Goal: Information Seeking & Learning: Learn about a topic

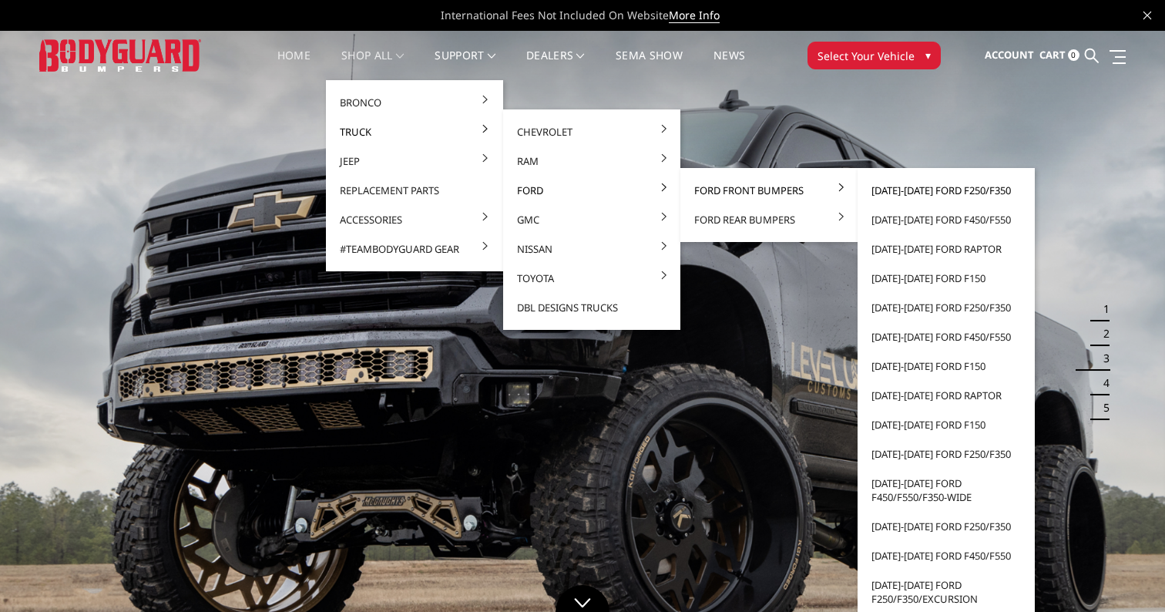
click at [958, 186] on link "[DATE]-[DATE] Ford F250/F350" at bounding box center [946, 190] width 165 height 29
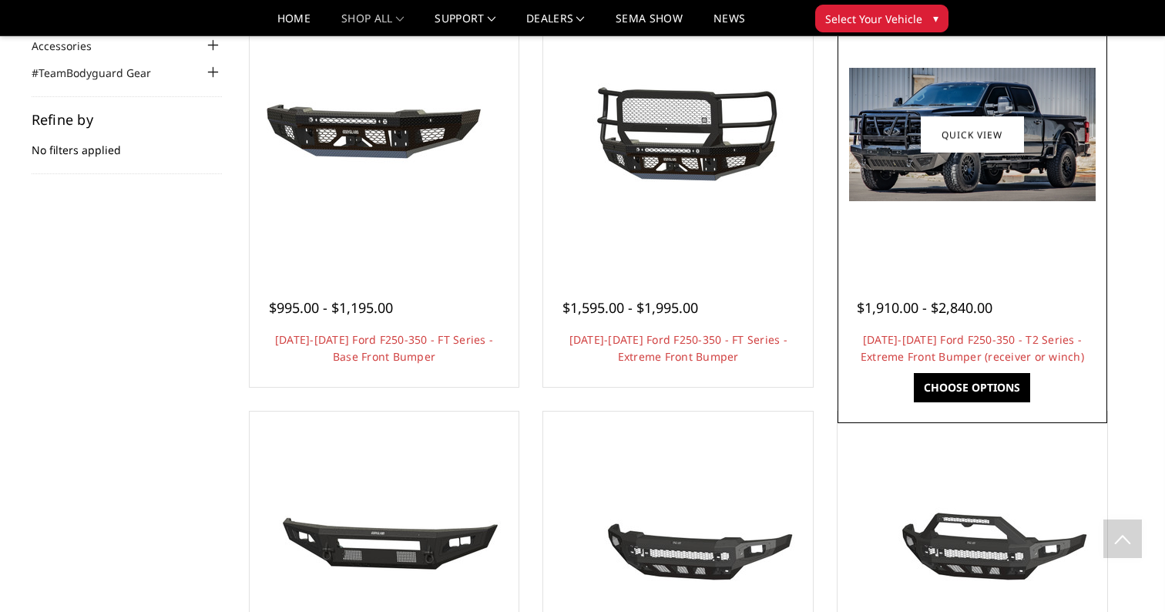
scroll to position [143, 0]
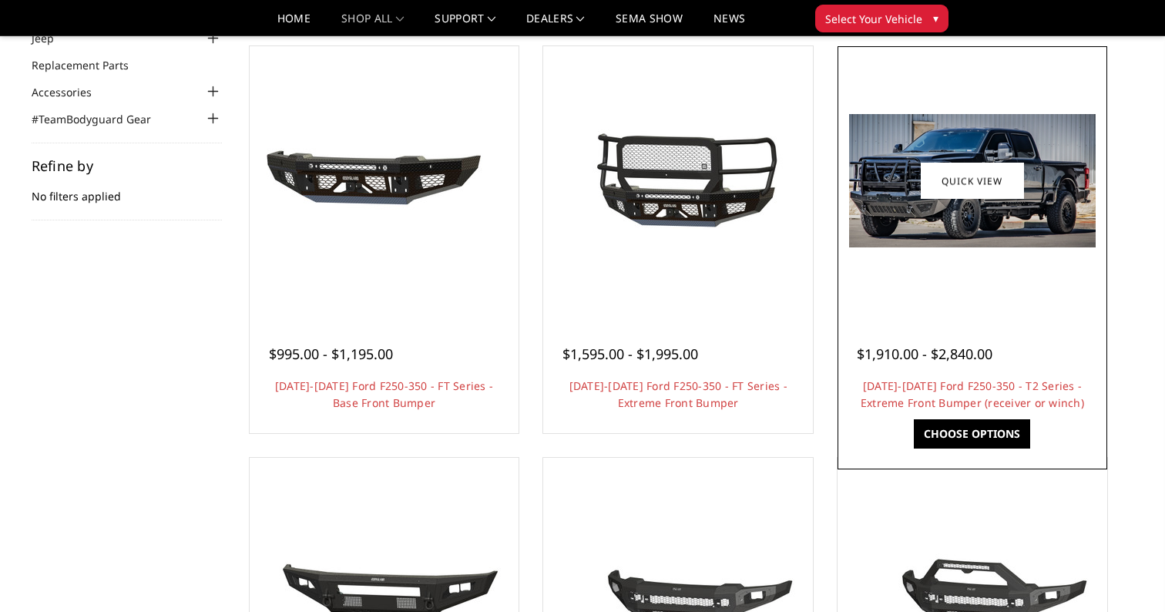
click at [1054, 221] on img at bounding box center [972, 180] width 246 height 133
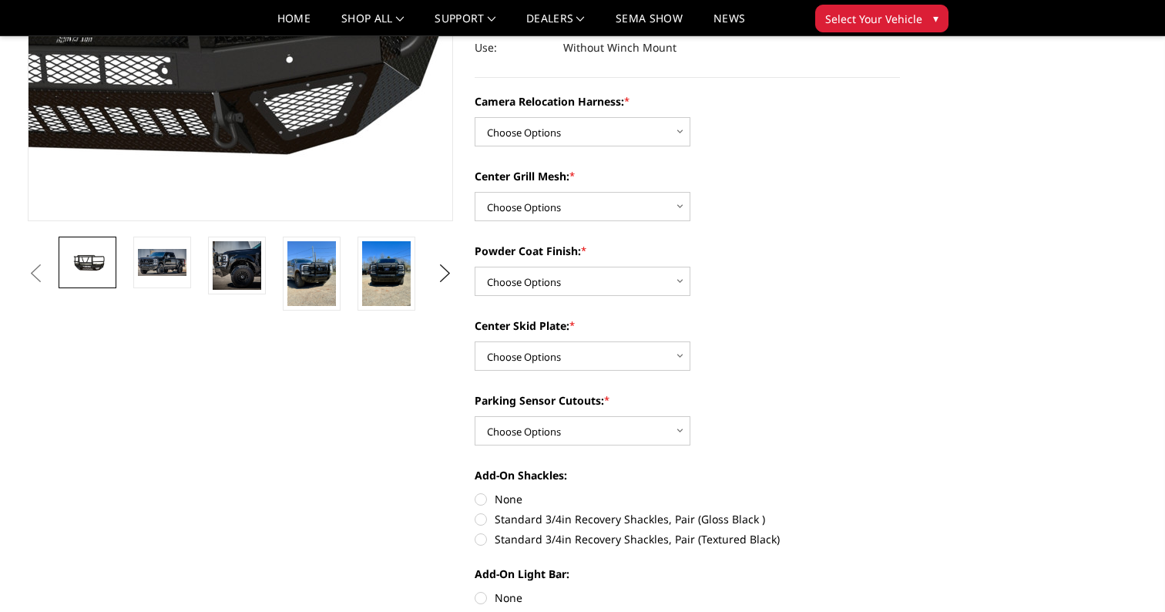
scroll to position [334, 0]
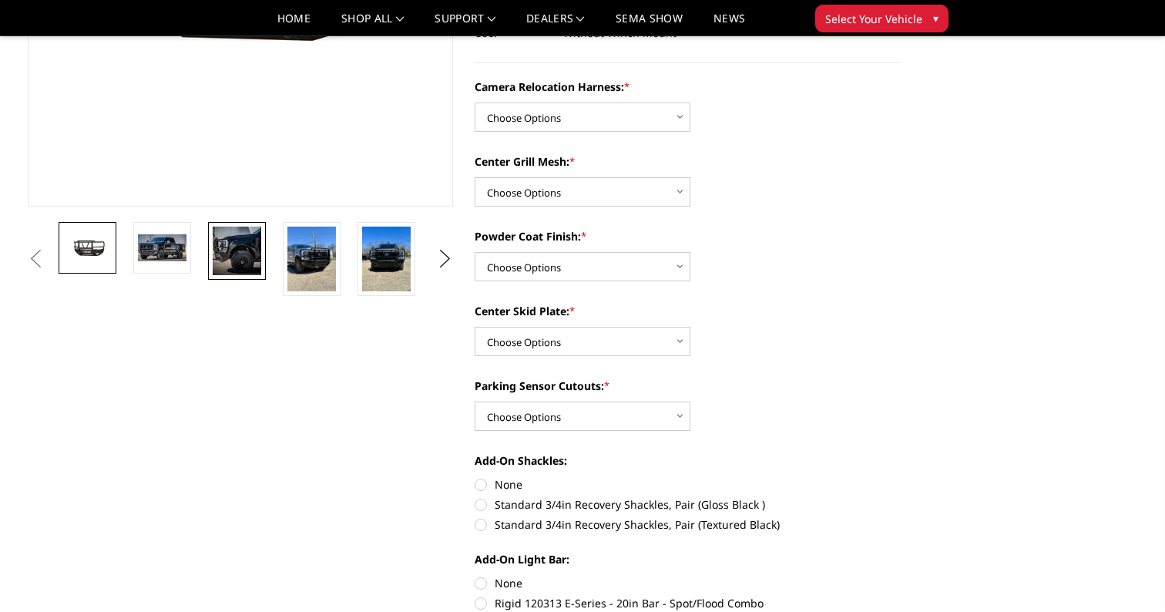
click at [246, 247] on img at bounding box center [237, 250] width 49 height 49
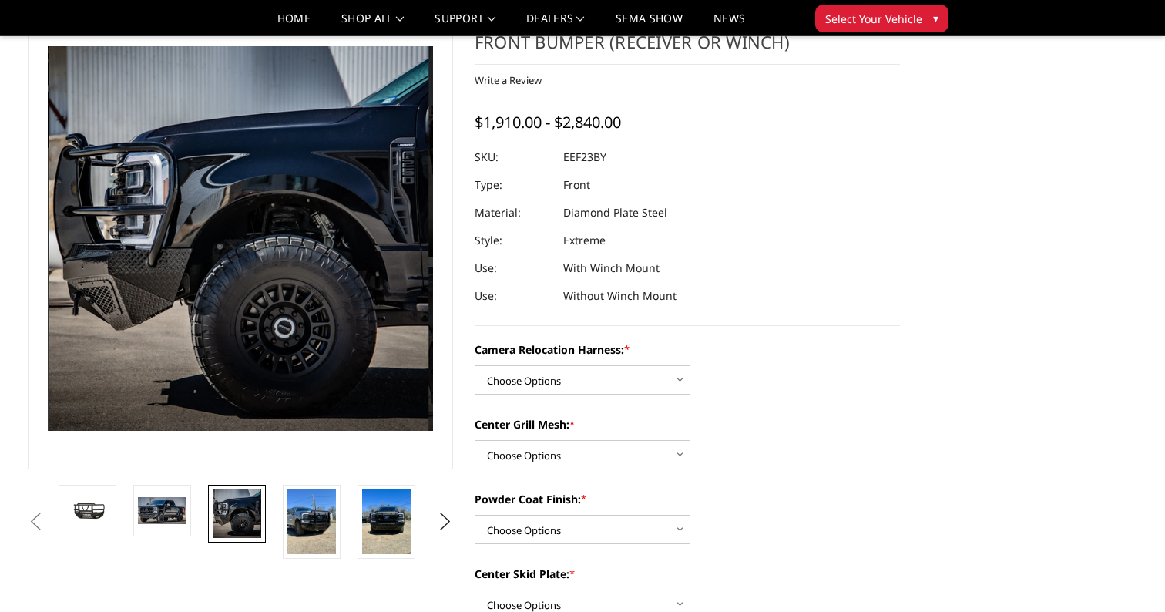
scroll to position [69, 0]
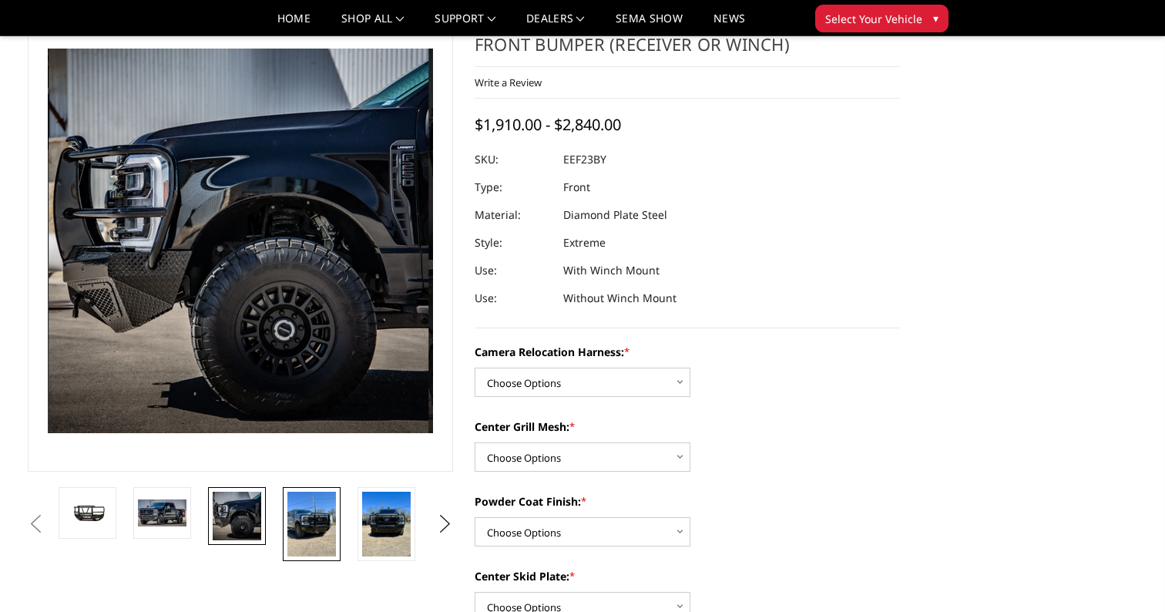
click at [324, 515] on img at bounding box center [311, 523] width 49 height 65
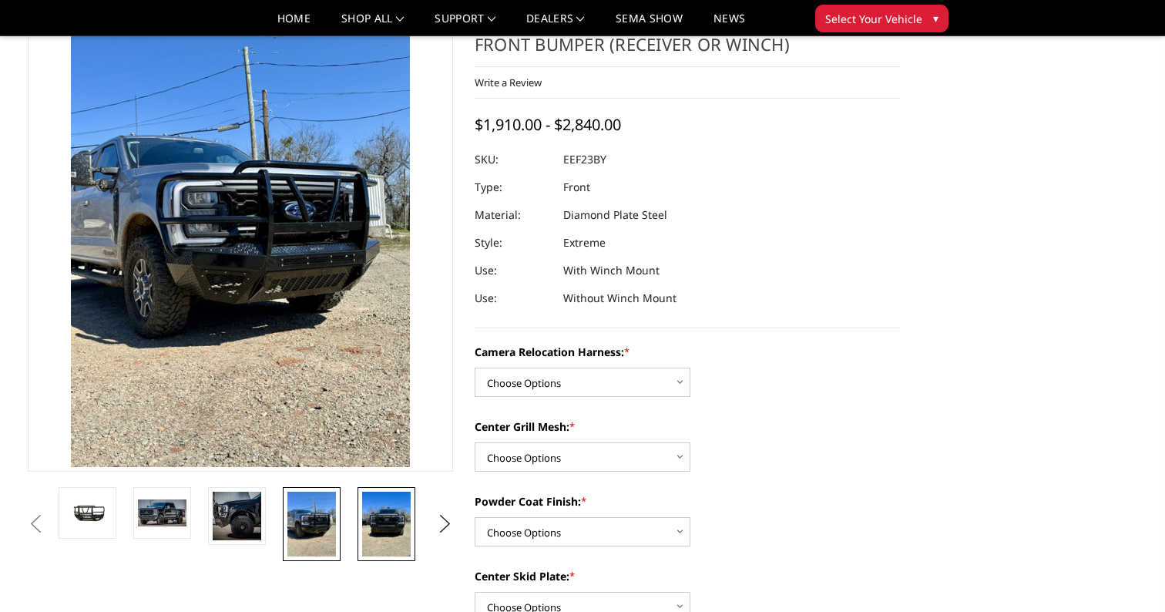
click at [392, 522] on img at bounding box center [386, 523] width 49 height 65
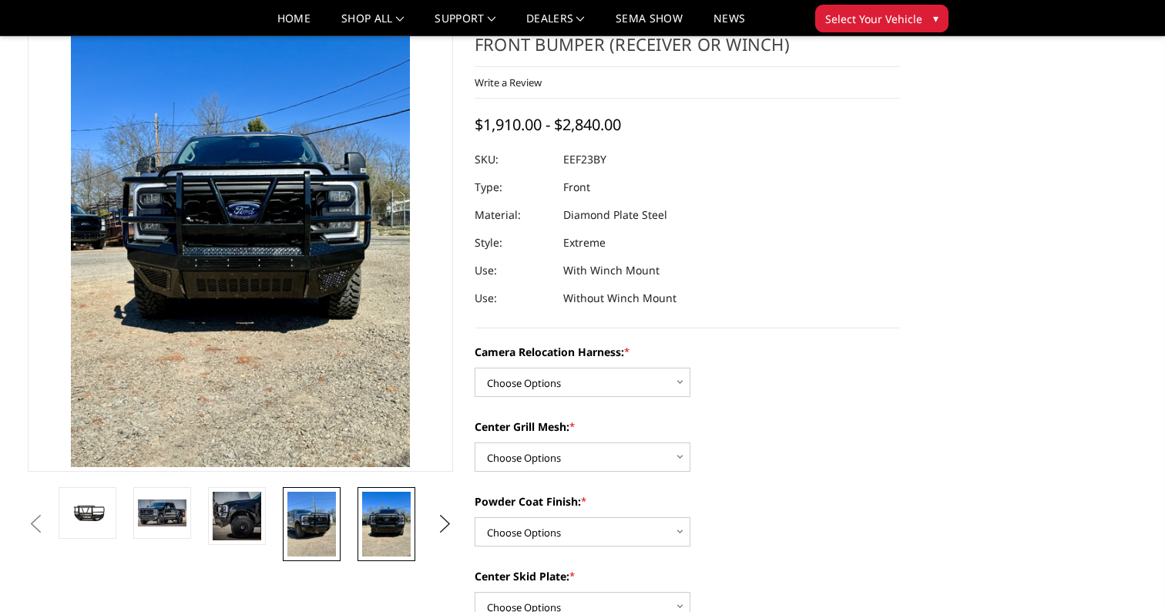
click at [328, 530] on img at bounding box center [311, 523] width 49 height 65
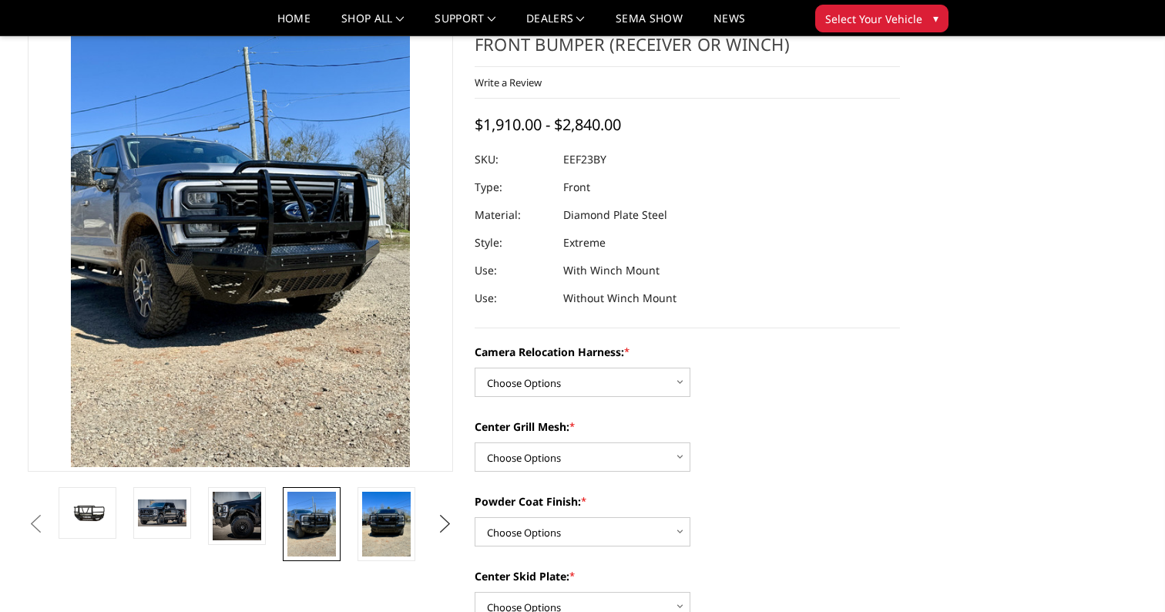
click at [448, 528] on button "Next" at bounding box center [445, 523] width 23 height 23
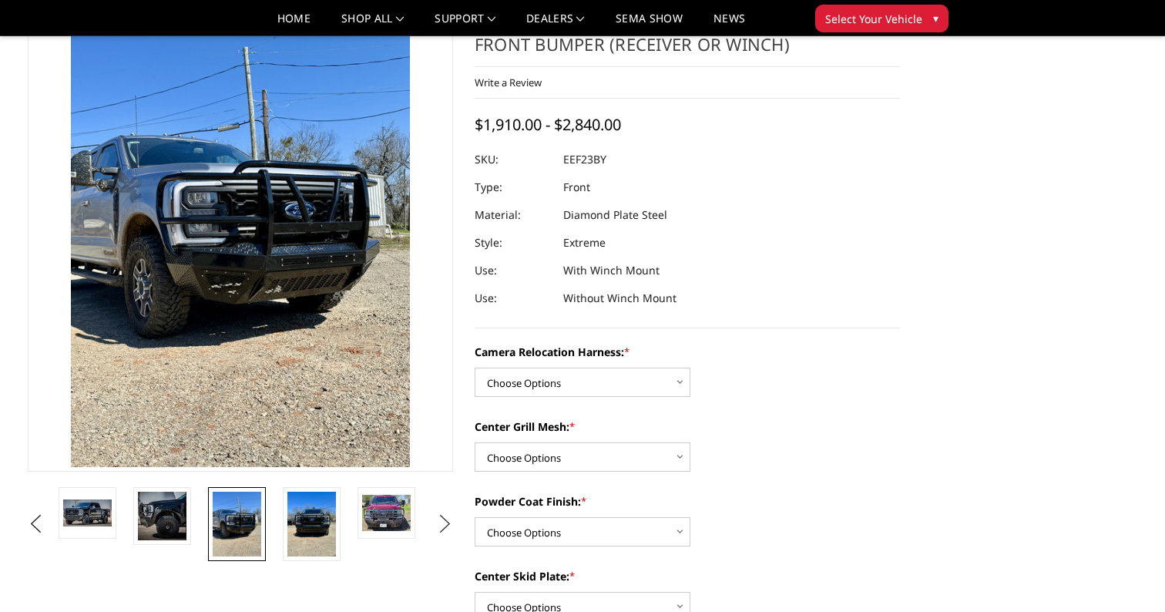
click at [447, 521] on button "Next" at bounding box center [445, 523] width 23 height 23
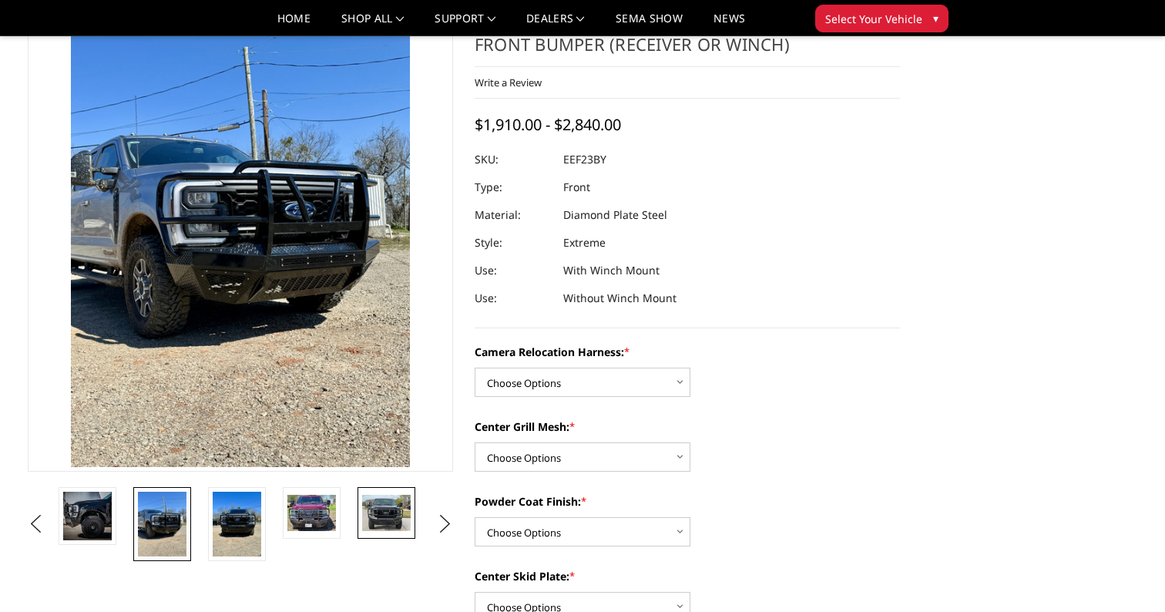
click at [397, 517] on img at bounding box center [386, 513] width 49 height 36
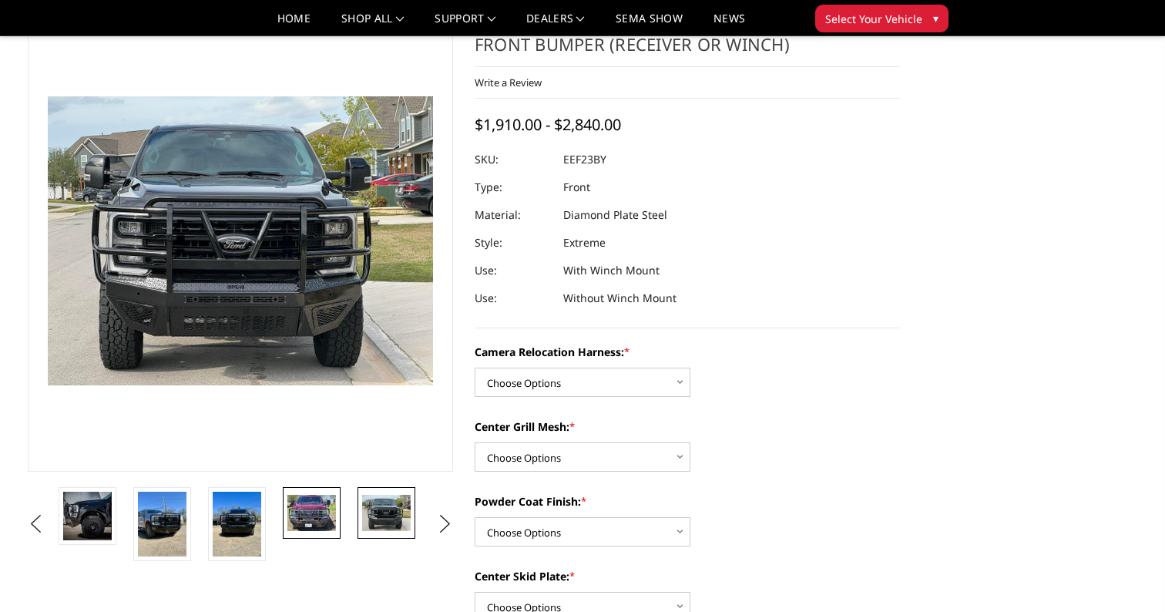
click at [304, 519] on img at bounding box center [311, 513] width 49 height 36
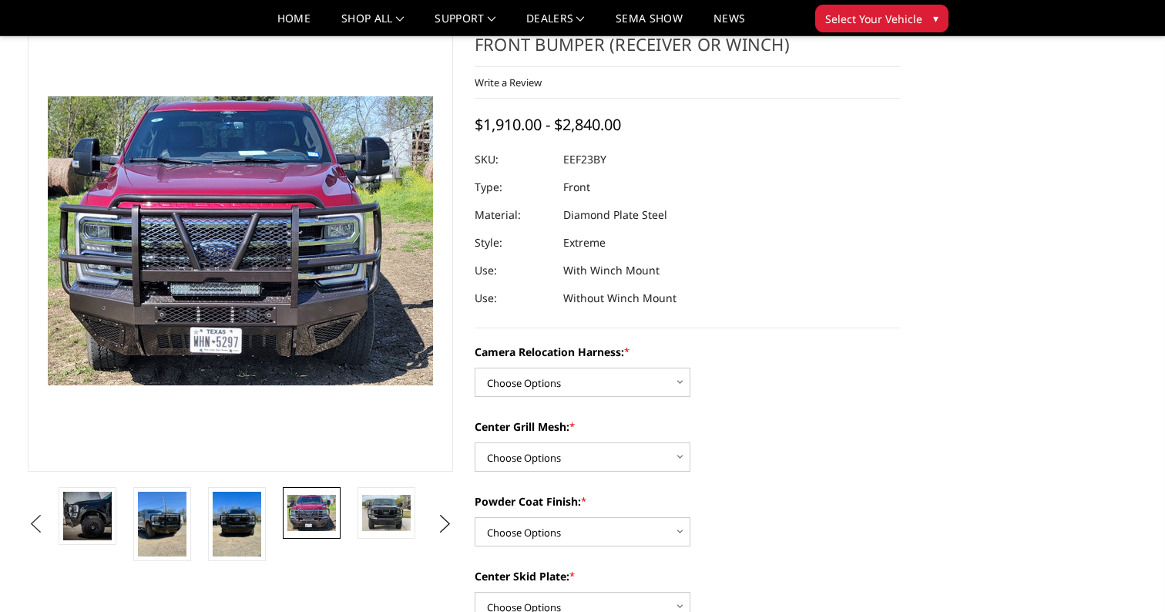
click at [47, 519] on button "Previous" at bounding box center [35, 523] width 23 height 23
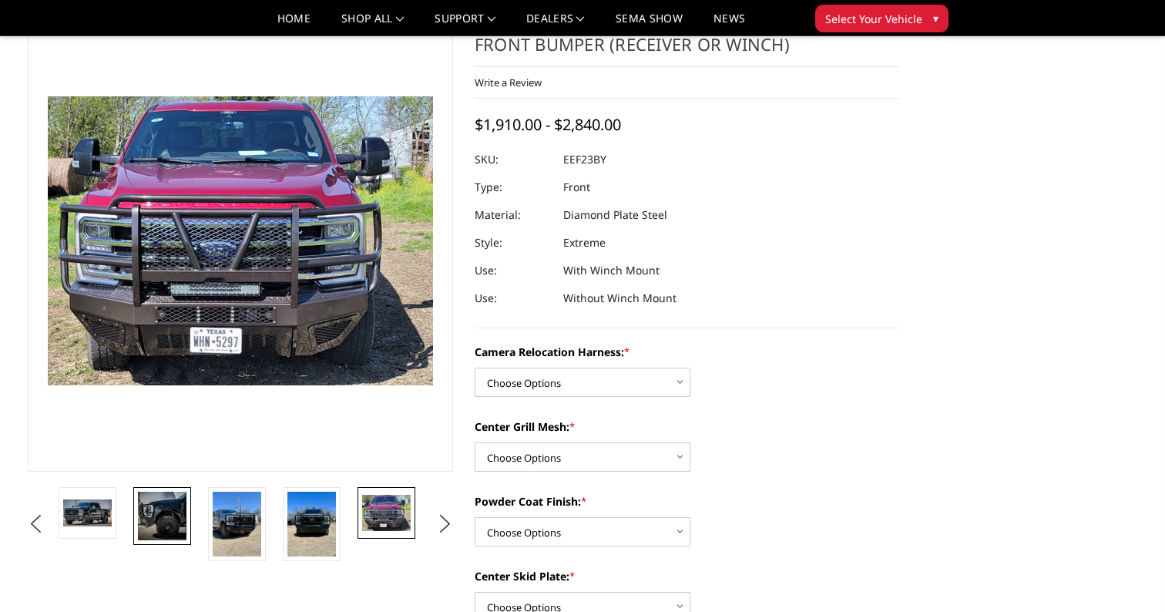
click at [179, 512] on img at bounding box center [162, 515] width 49 height 49
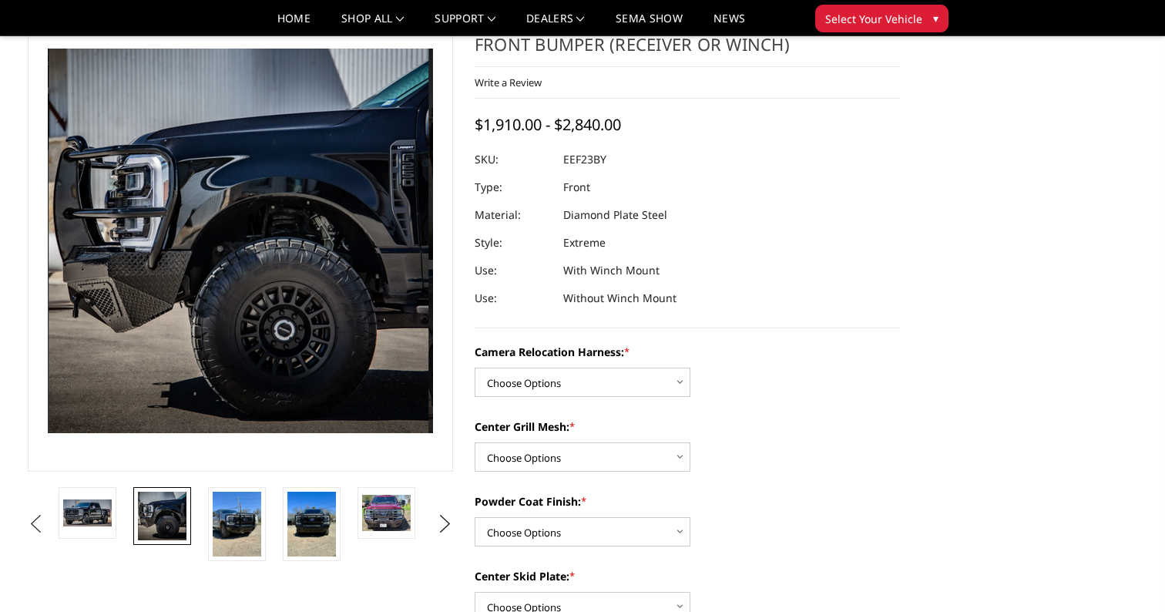
click at [47, 519] on button "Previous" at bounding box center [35, 523] width 23 height 23
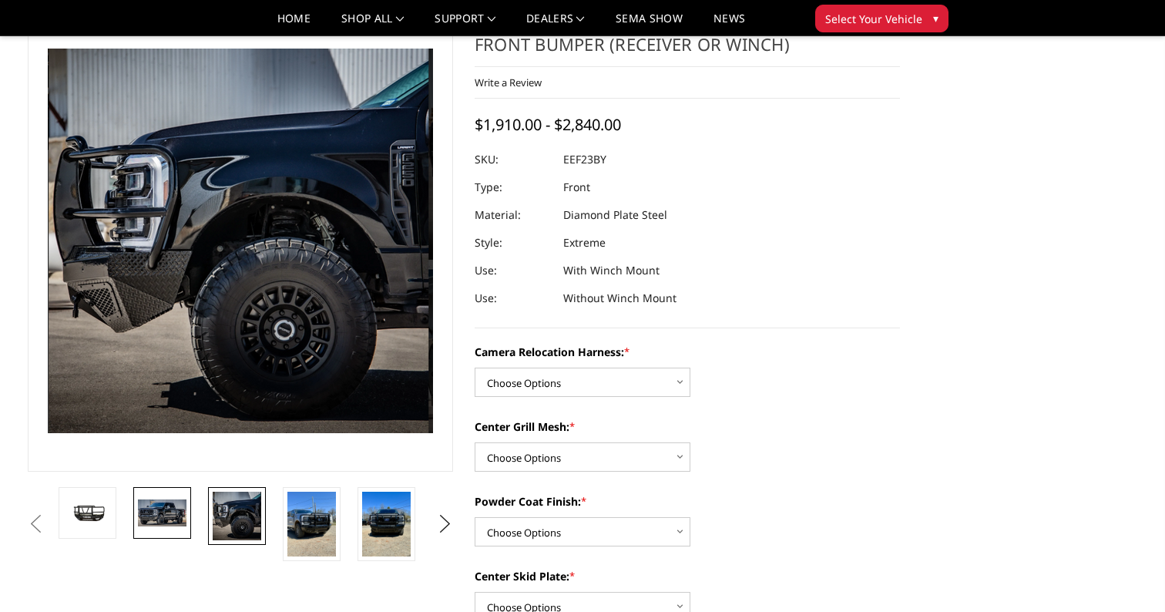
click at [163, 511] on img at bounding box center [162, 512] width 49 height 26
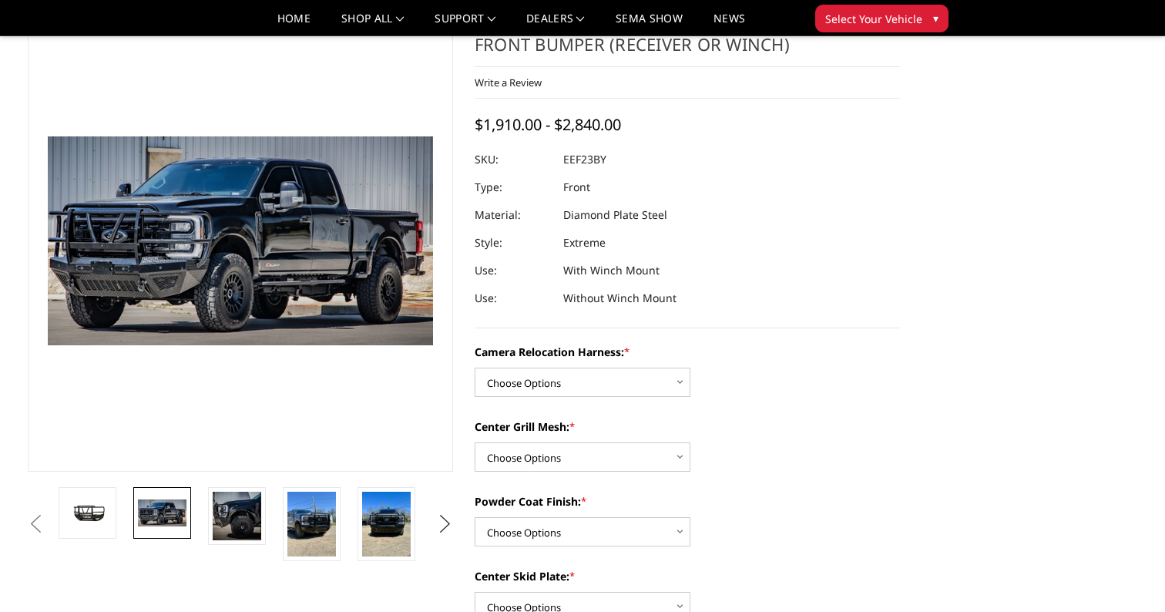
click at [442, 525] on button "Next" at bounding box center [445, 523] width 23 height 23
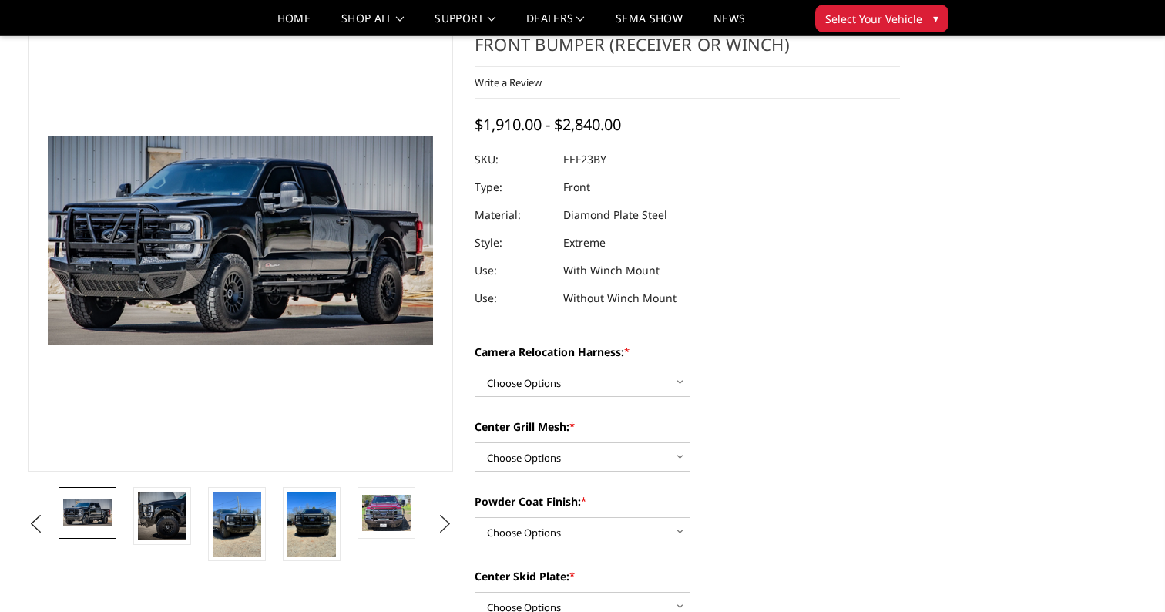
click at [442, 525] on button "Next" at bounding box center [445, 523] width 23 height 23
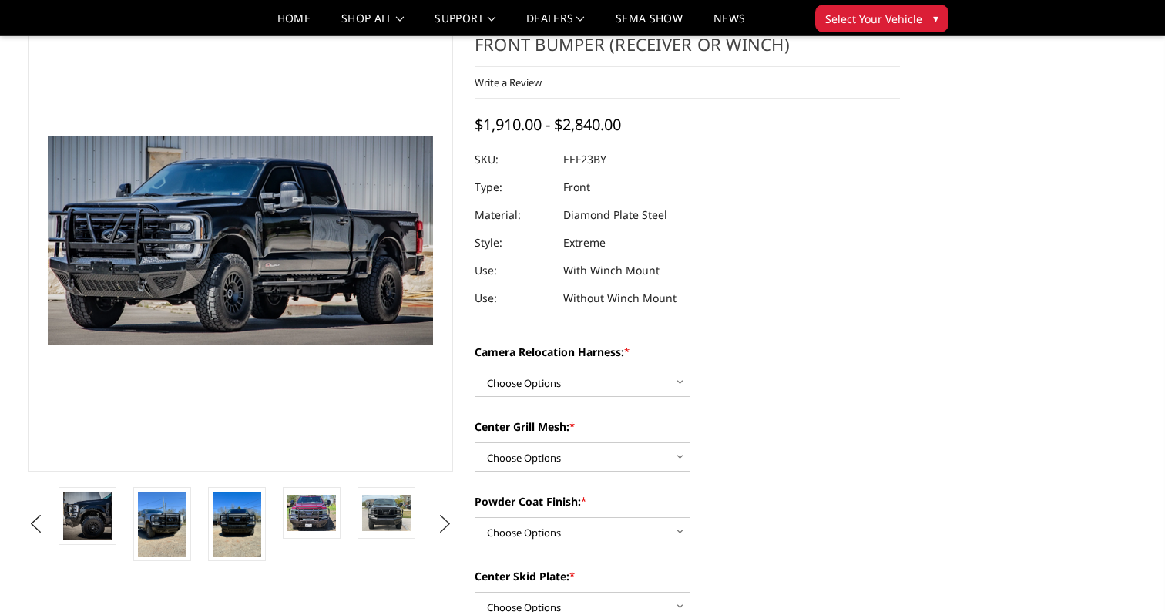
click at [442, 525] on button "Next" at bounding box center [445, 523] width 23 height 23
click at [383, 507] on img at bounding box center [386, 513] width 49 height 36
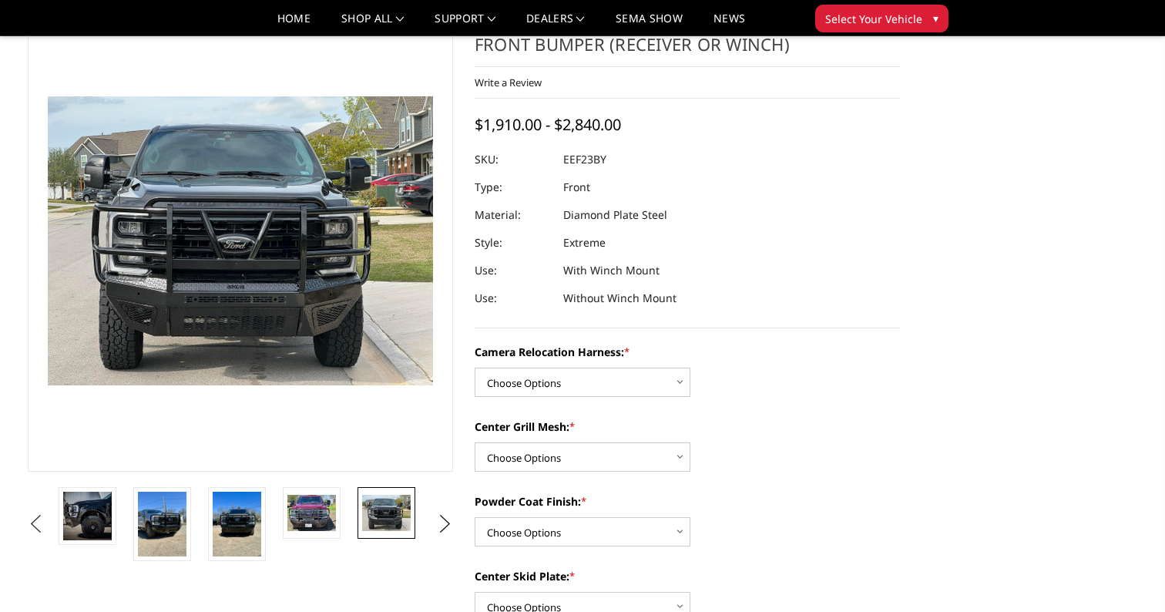
click at [47, 531] on button "Previous" at bounding box center [35, 523] width 23 height 23
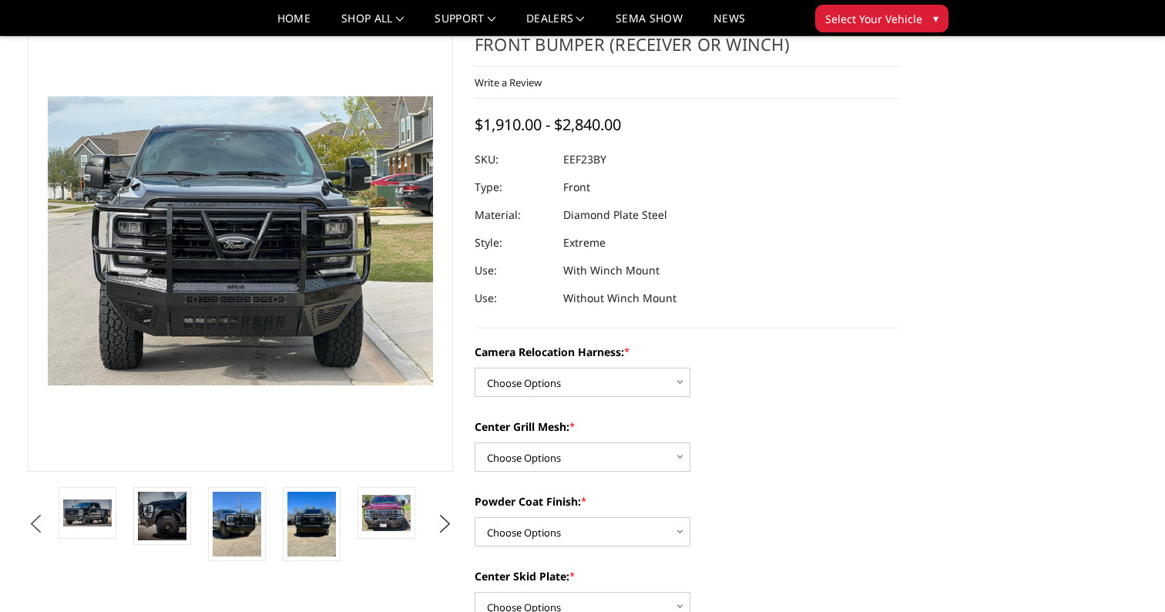
click at [47, 519] on button "Previous" at bounding box center [35, 523] width 23 height 23
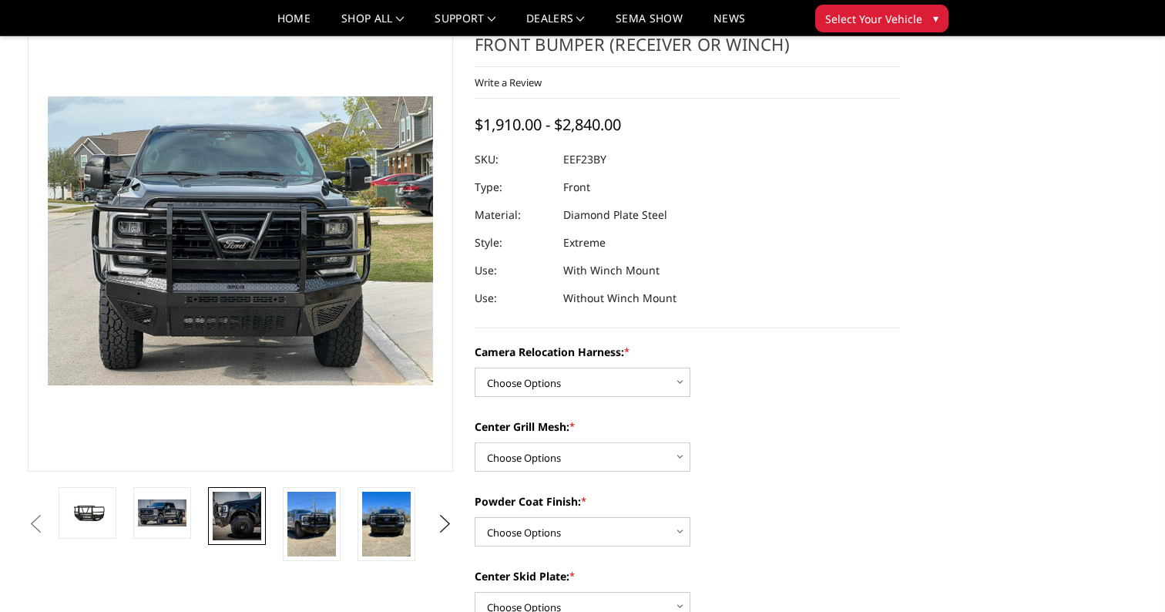
click at [218, 525] on img at bounding box center [237, 515] width 49 height 49
